Goal: Task Accomplishment & Management: Complete application form

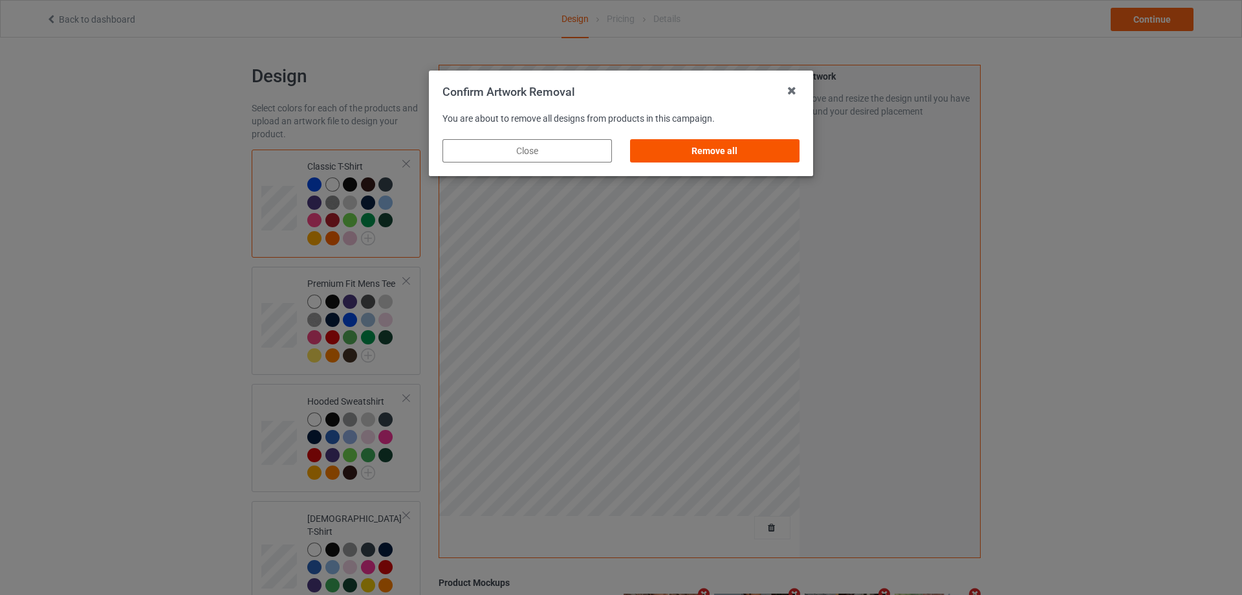
click at [761, 149] on div "Remove all" at bounding box center [714, 150] width 169 height 23
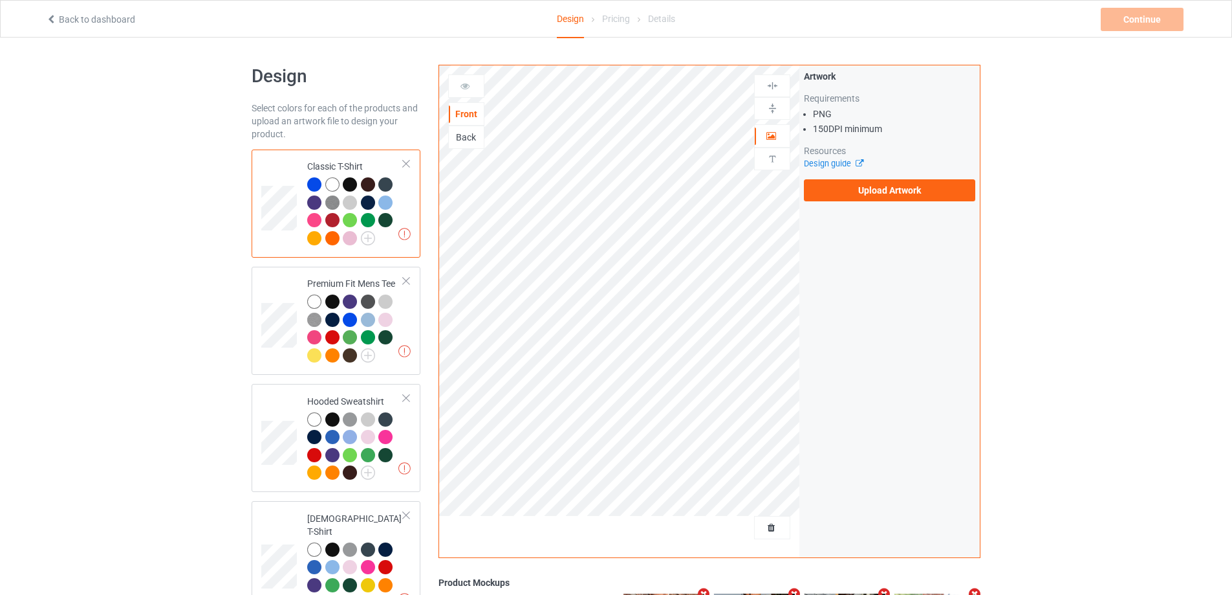
click at [881, 192] on label "Upload Artwork" at bounding box center [889, 190] width 171 height 22
click at [0, 0] on input "Upload Artwork" at bounding box center [0, 0] width 0 height 0
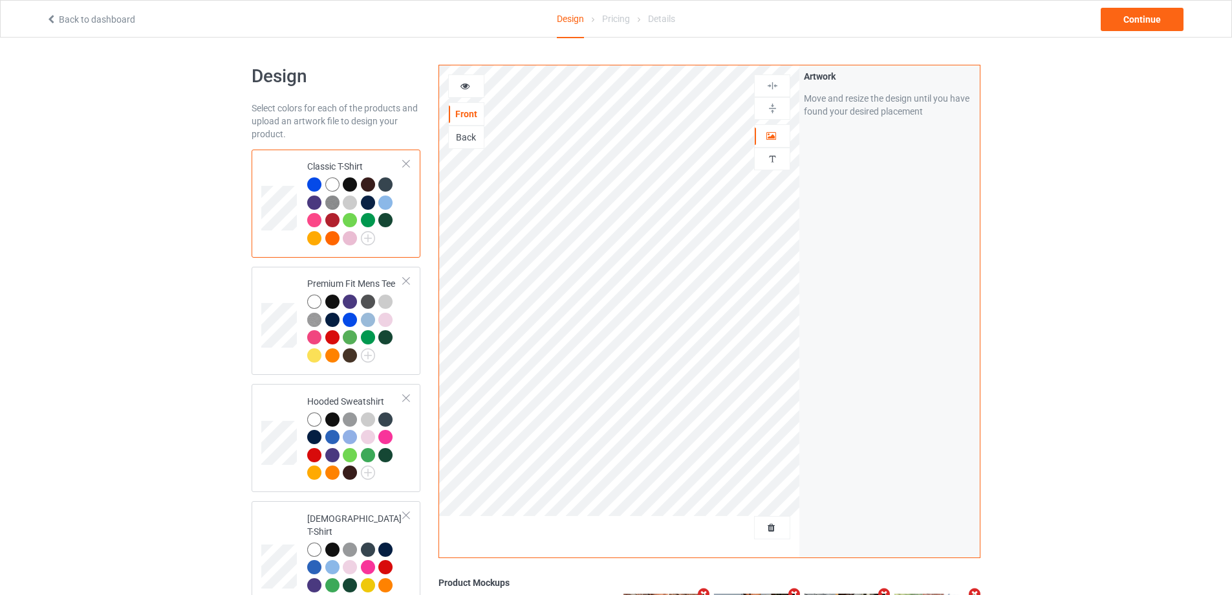
click at [1115, 3] on div "Back to dashboard Design Pricing Details Continue" at bounding box center [616, 19] width 1159 height 36
click at [1126, 17] on div "Continue" at bounding box center [1142, 19] width 83 height 23
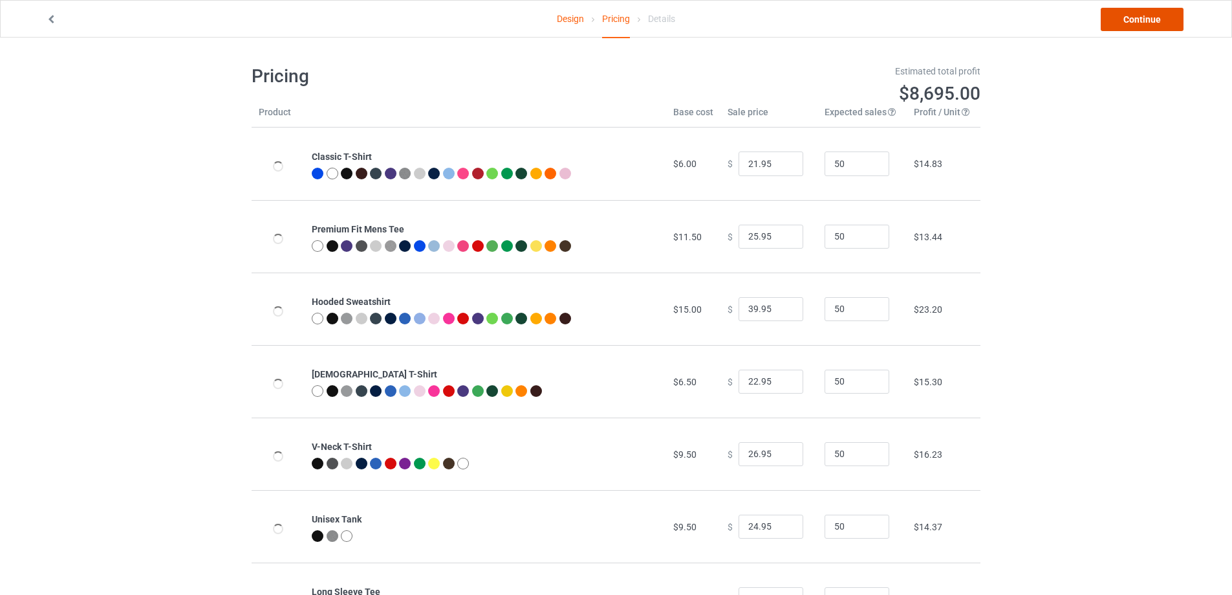
click at [1128, 19] on link "Continue" at bounding box center [1142, 19] width 83 height 23
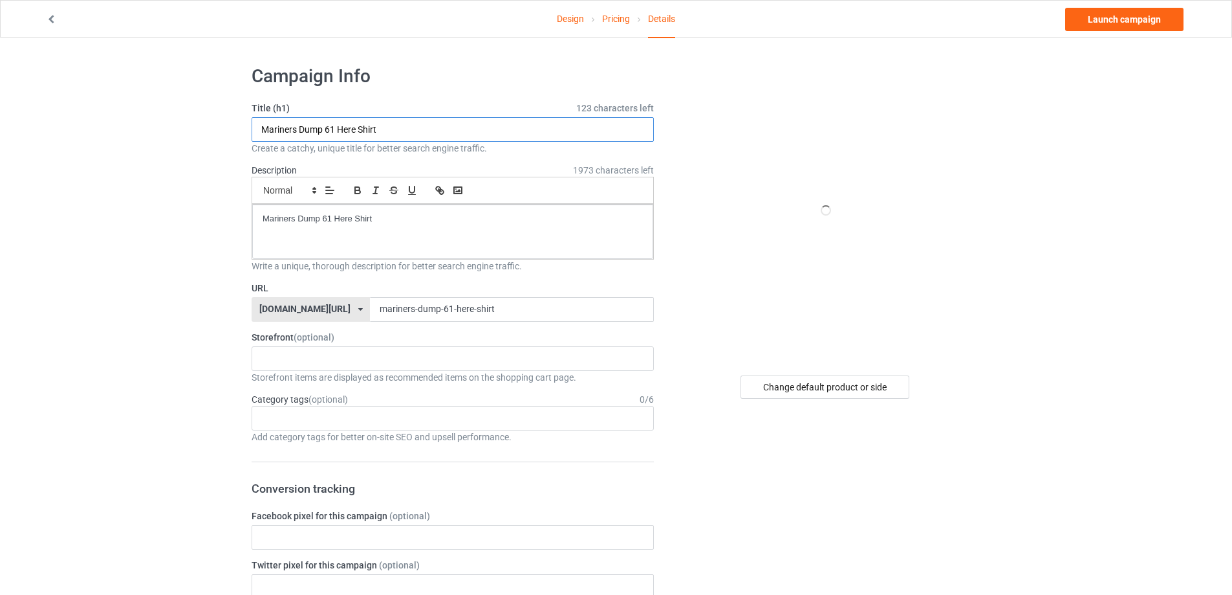
drag, startPoint x: 246, startPoint y: 131, endPoint x: 118, endPoint y: 137, distance: 127.6
paste input "[PERSON_NAME] best wishes signature s"
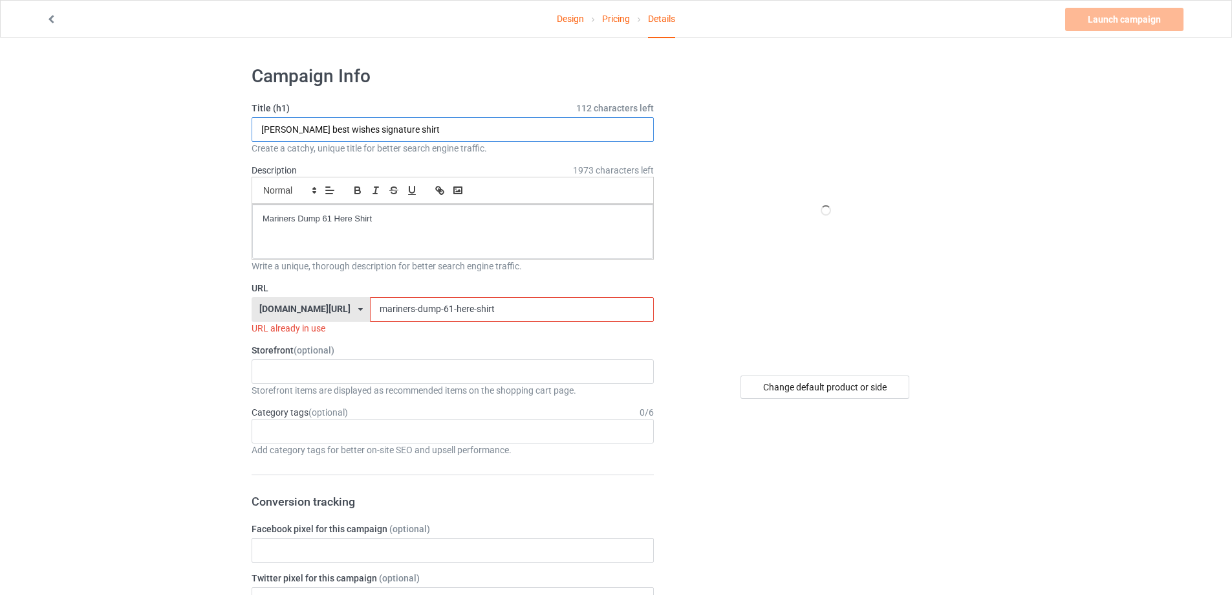
type input "[PERSON_NAME] best wishes signature shirt"
drag, startPoint x: 424, startPoint y: 221, endPoint x: 195, endPoint y: 220, distance: 229.7
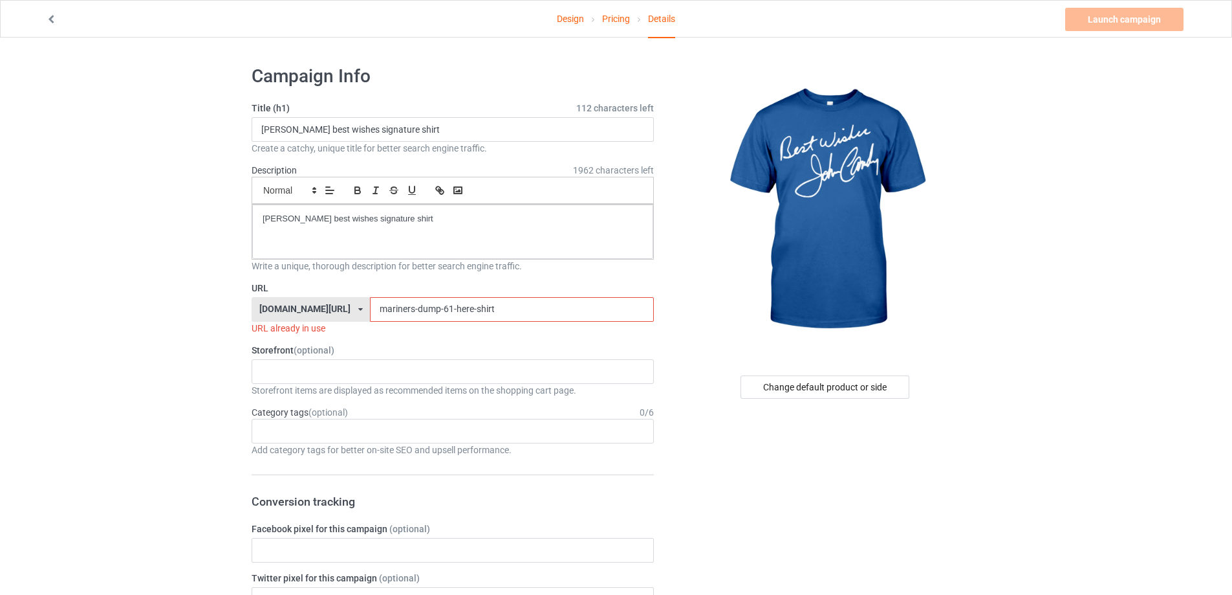
drag, startPoint x: 496, startPoint y: 305, endPoint x: 303, endPoint y: 303, distance: 193.4
click at [304, 303] on div "[DOMAIN_NAME][URL] [DOMAIN_NAME][URL] [DOMAIN_NAME][URL] 5cd2f964b197f721e1cad2…" at bounding box center [453, 309] width 402 height 25
paste input "[PERSON_NAME]-best-wishes-signatu"
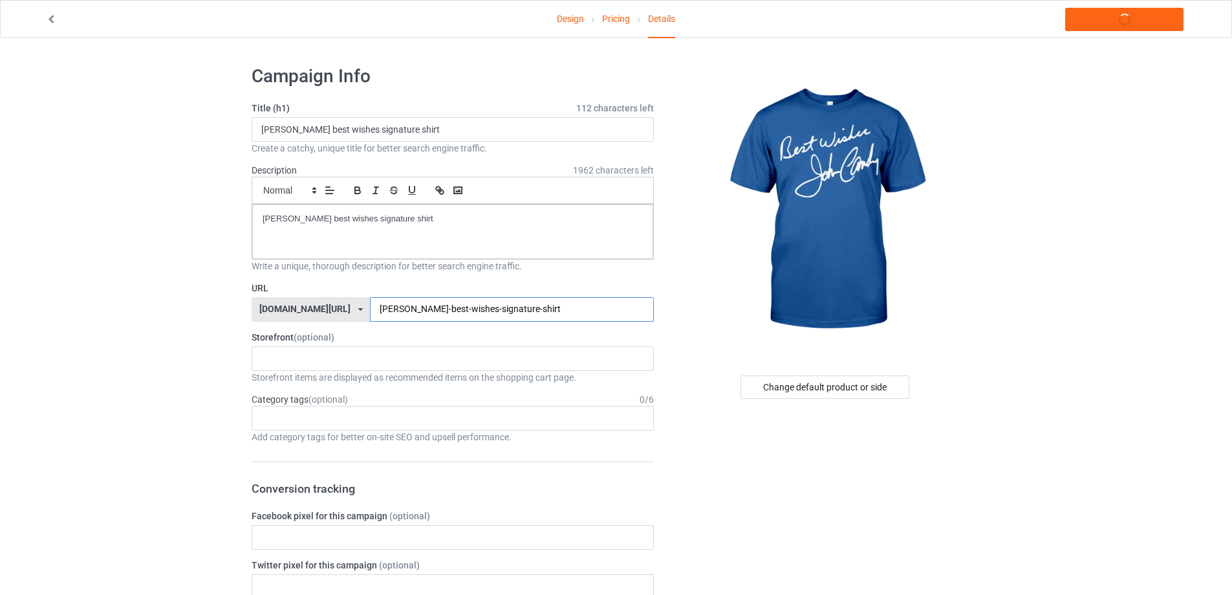
type input "[PERSON_NAME]-best-wishes-signature-shirt"
drag, startPoint x: 445, startPoint y: 214, endPoint x: 175, endPoint y: 213, distance: 269.8
copy p "[PERSON_NAME] best wishes signature shirt"
click at [1172, 23] on link "Launch campaign" at bounding box center [1125, 19] width 118 height 23
